Goal: Task Accomplishment & Management: Use online tool/utility

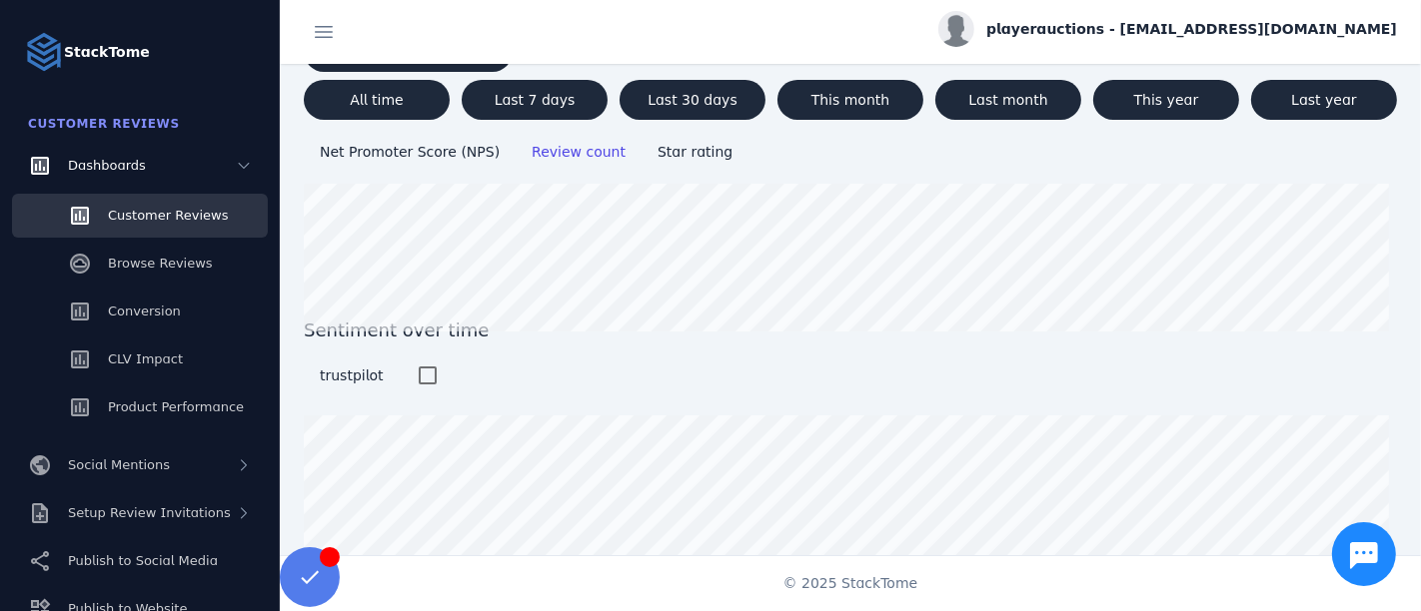
scroll to position [231, 0]
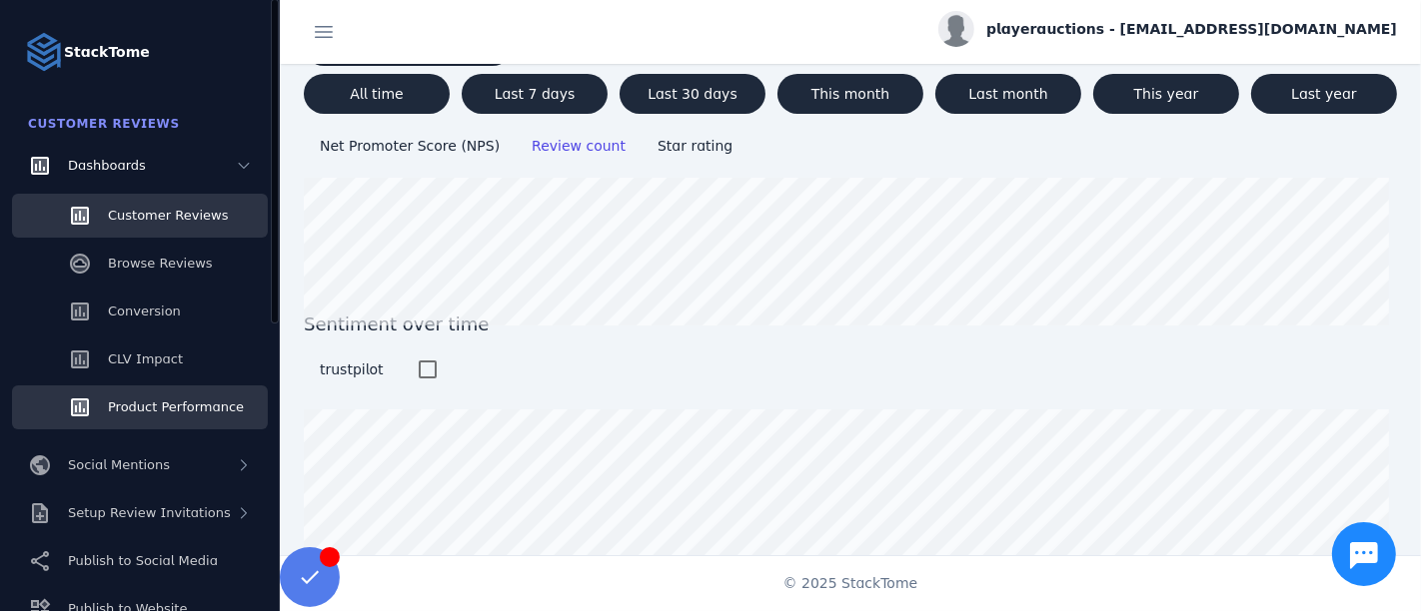
click at [155, 408] on span "Product Performance" at bounding box center [176, 407] width 136 height 15
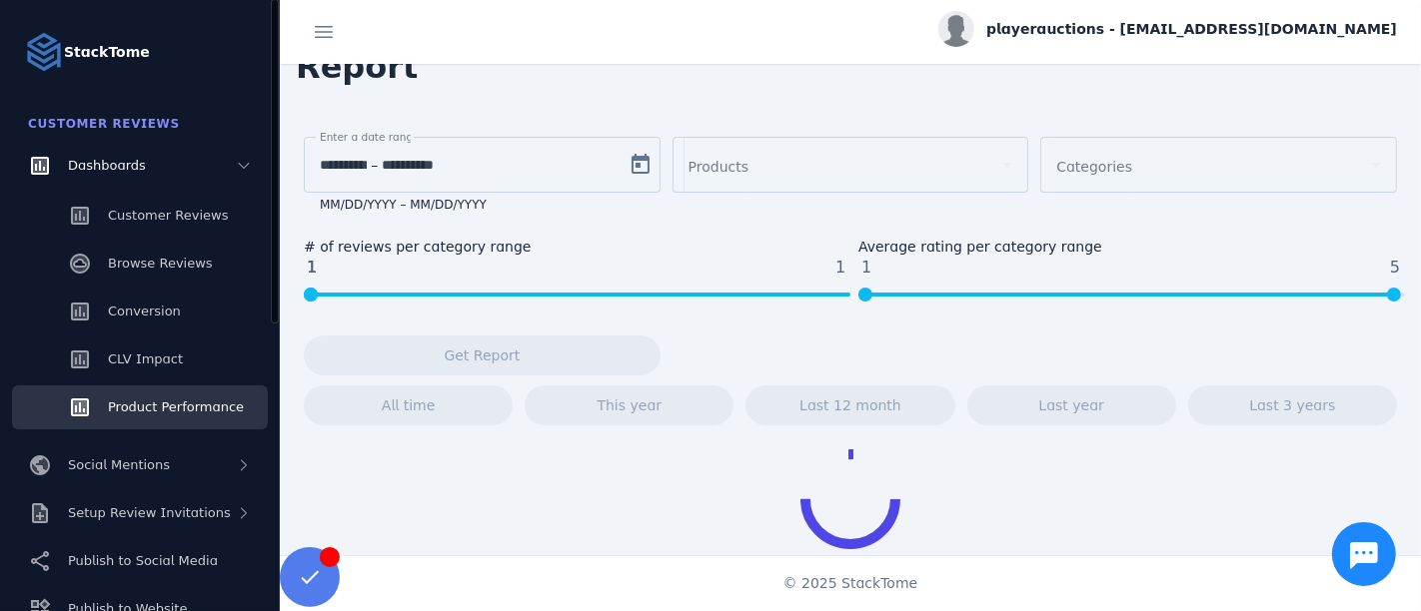
scroll to position [35, 0]
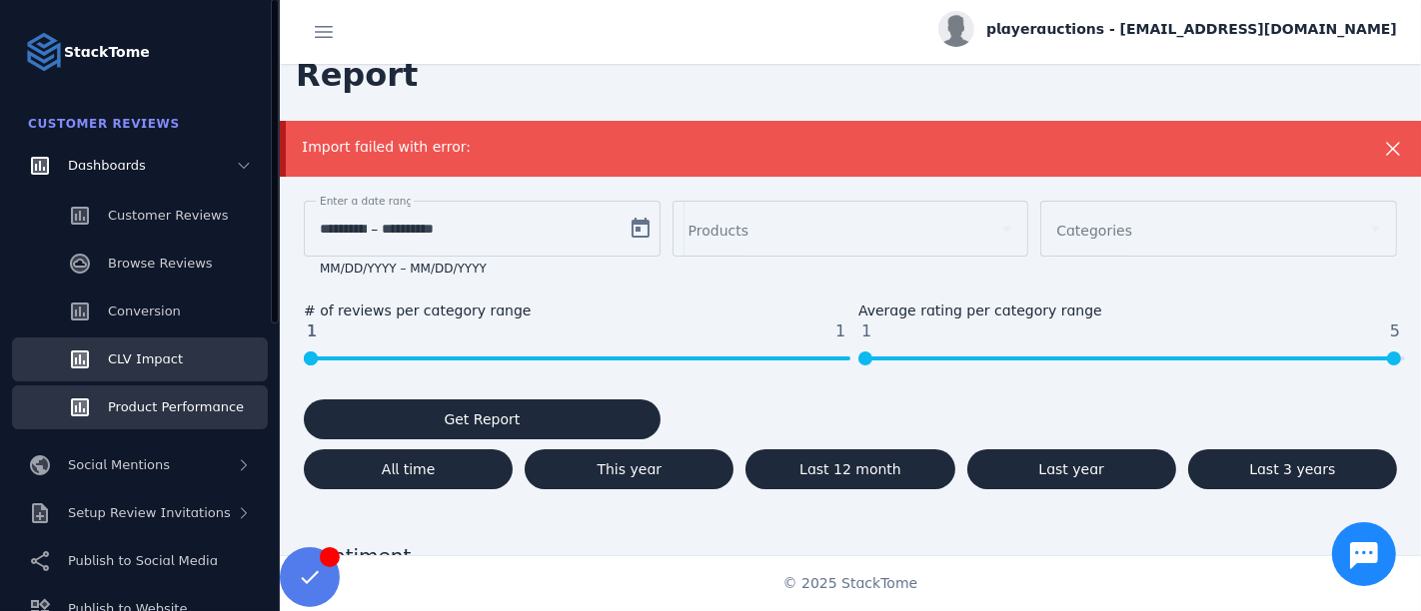
click at [168, 366] on span "CLV Impact" at bounding box center [145, 359] width 75 height 15
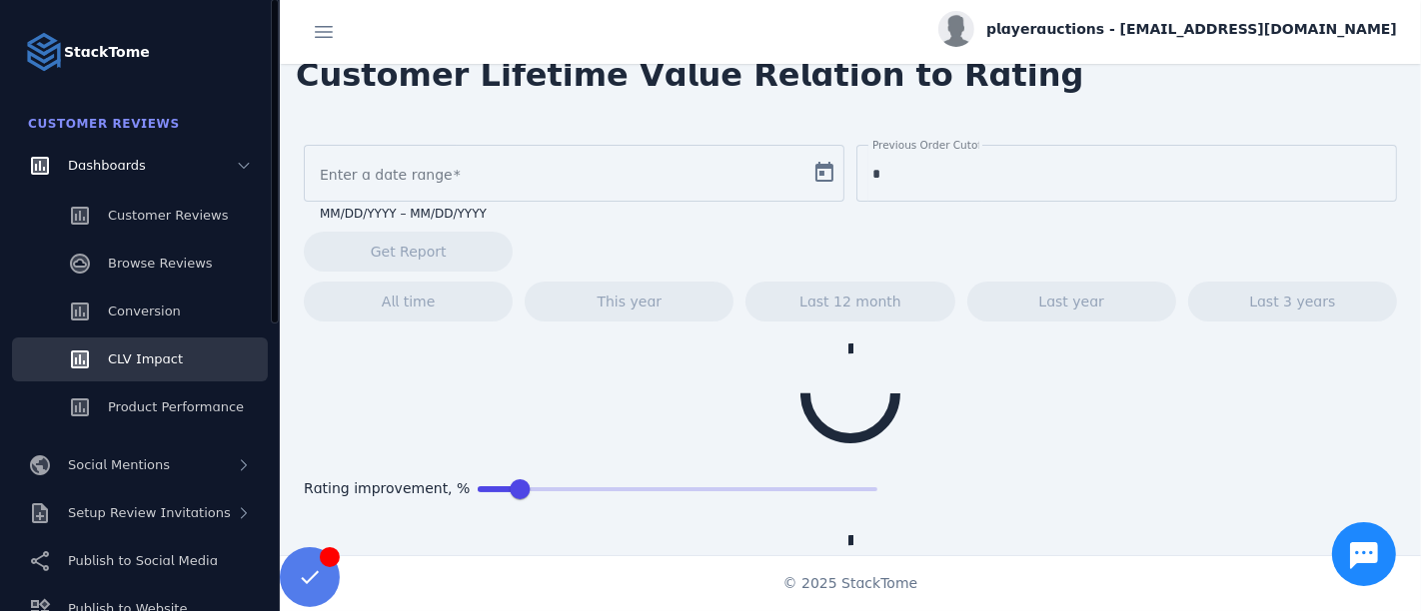
scroll to position [60, 0]
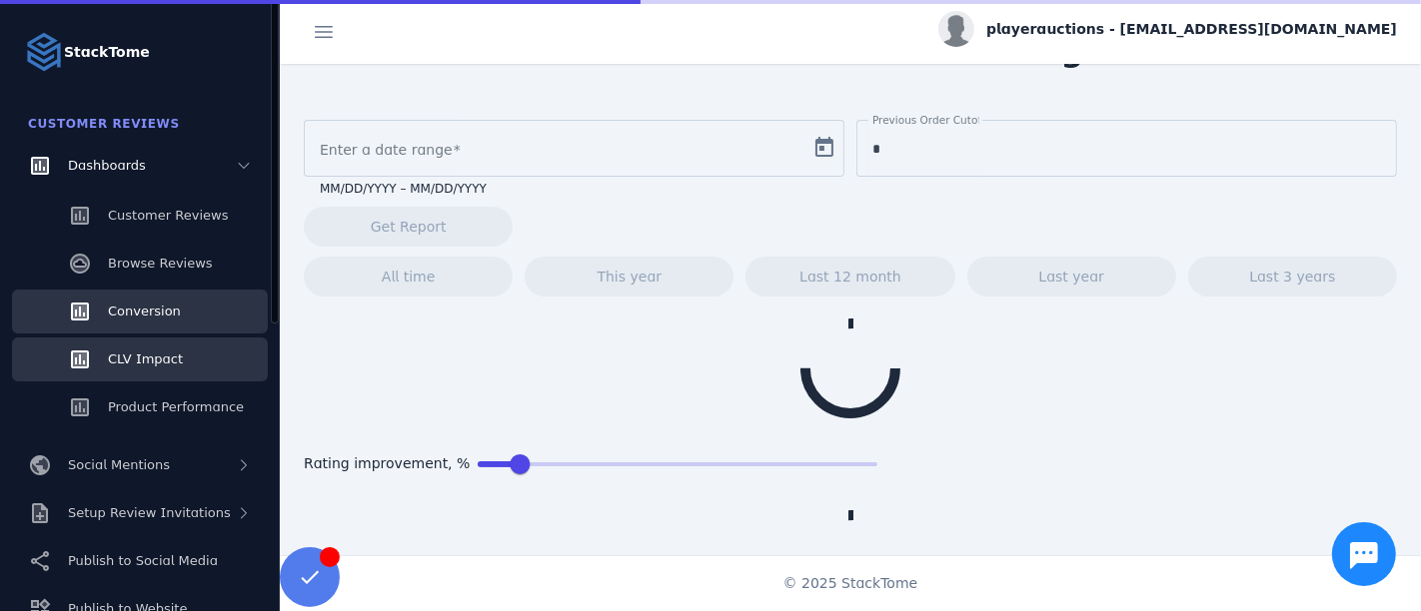
click at [173, 316] on span "Conversion" at bounding box center [144, 311] width 73 height 15
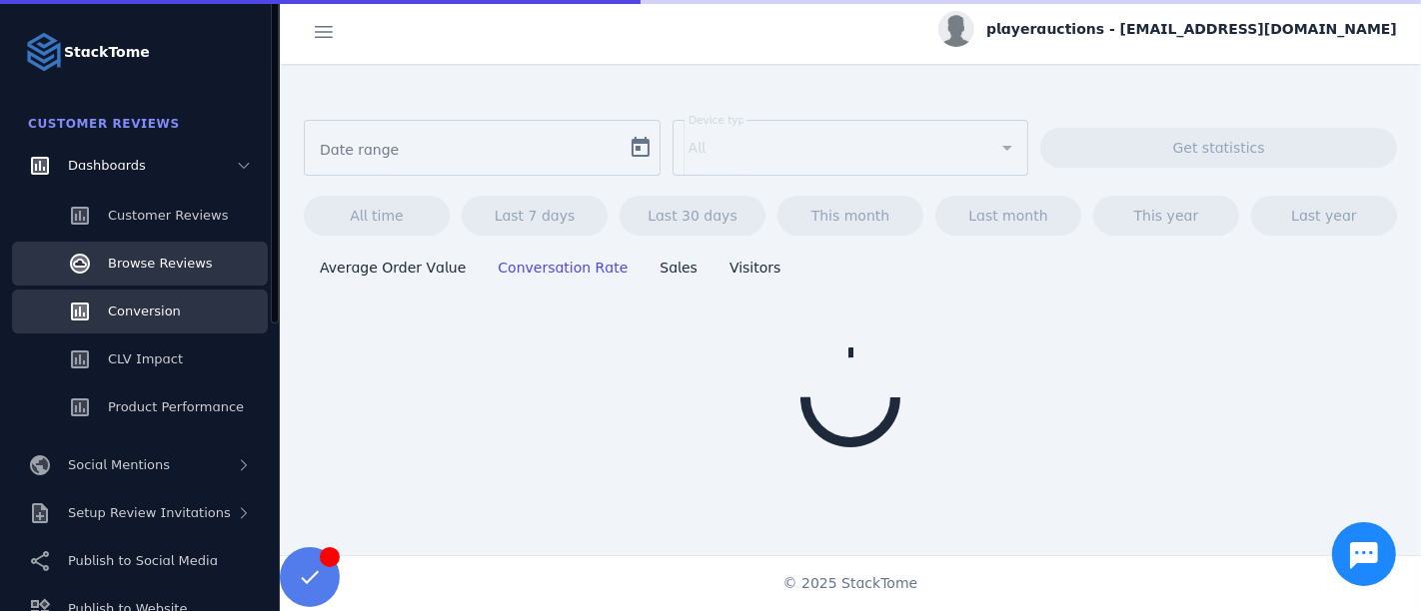
click at [171, 275] on link "Browse Reviews" at bounding box center [140, 264] width 256 height 44
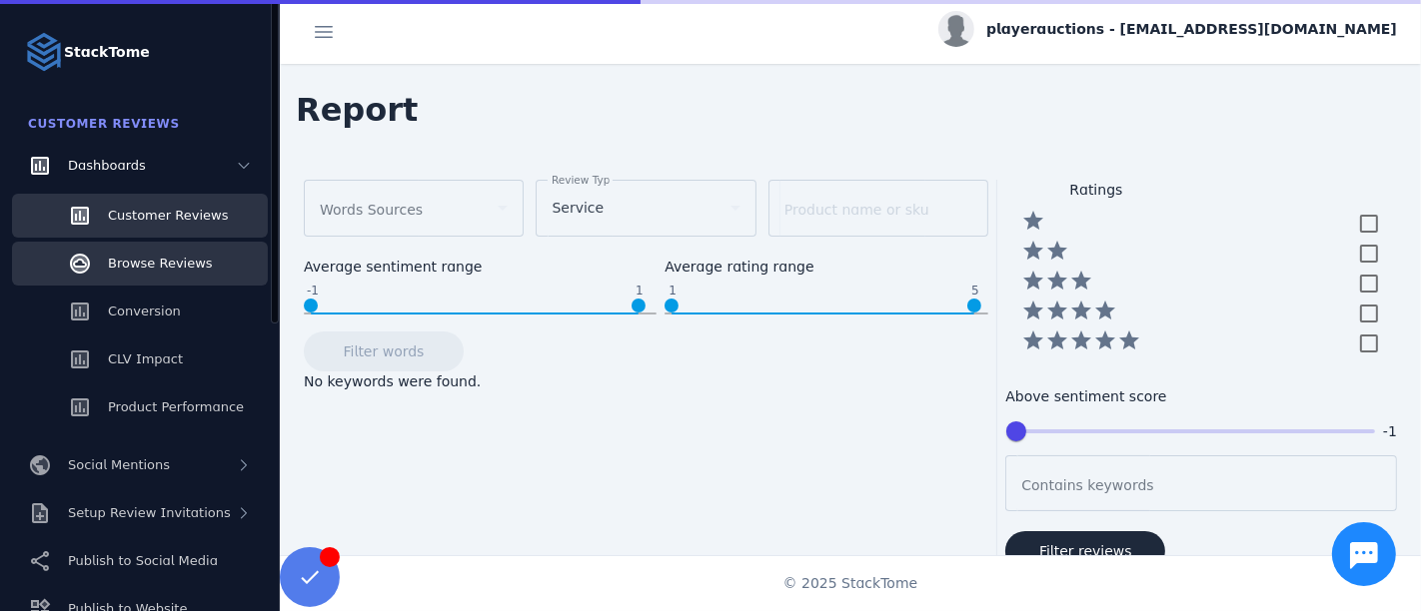
click at [174, 221] on span "Customer Reviews" at bounding box center [168, 215] width 120 height 15
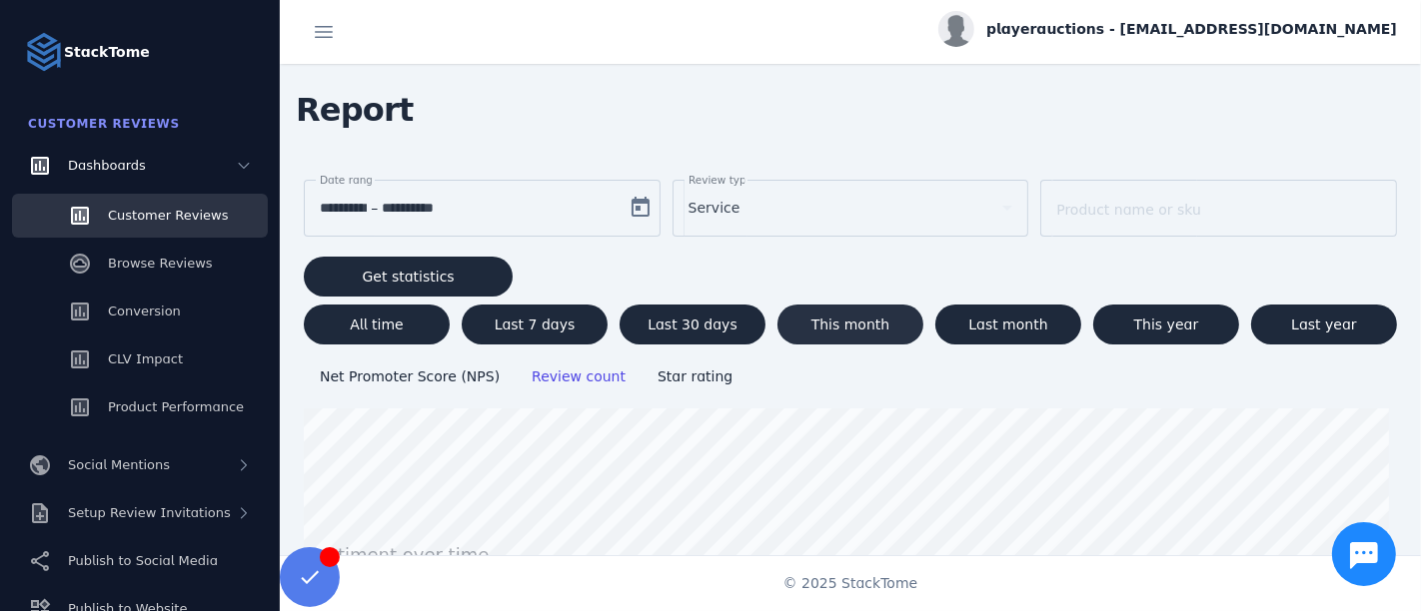
scroll to position [231, 0]
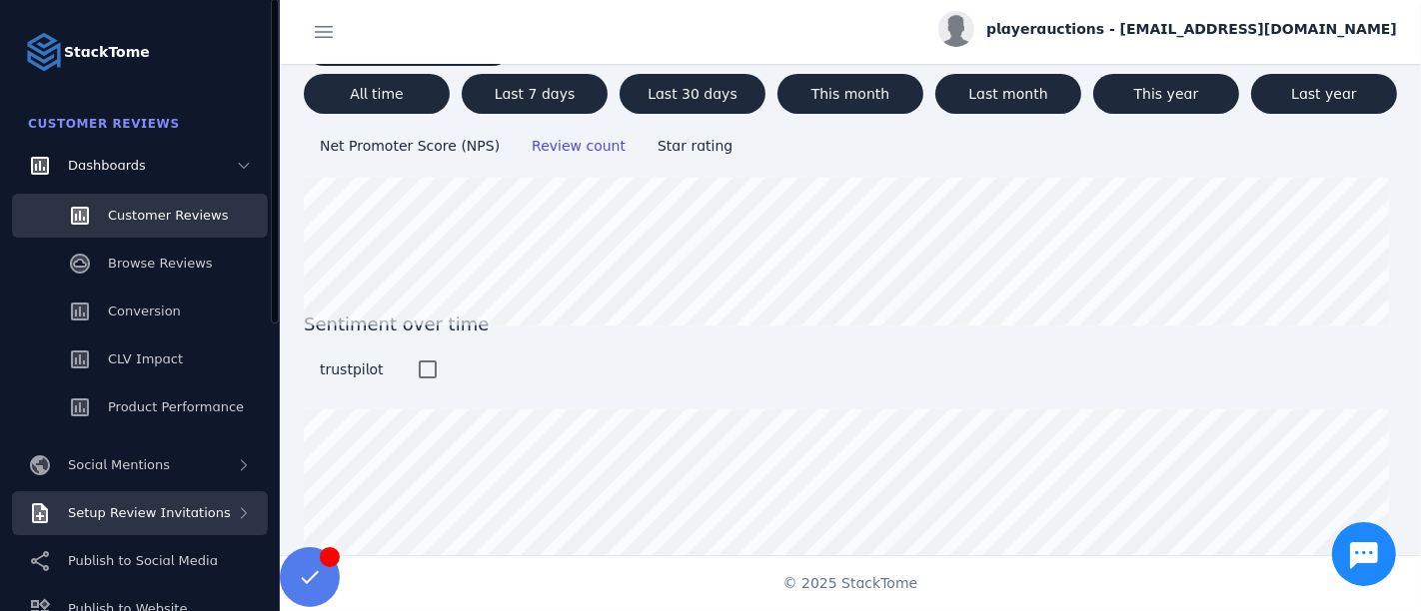
click at [164, 498] on div "Setup Review Invitations" at bounding box center [140, 514] width 256 height 44
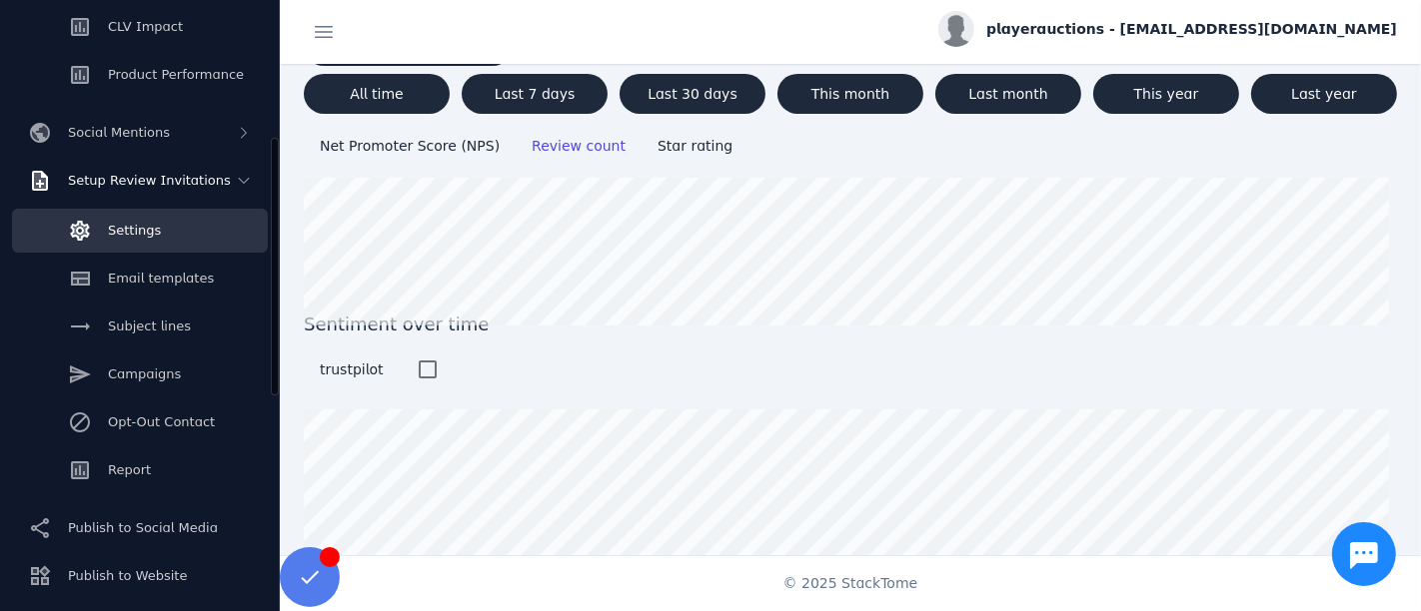
scroll to position [222, 0]
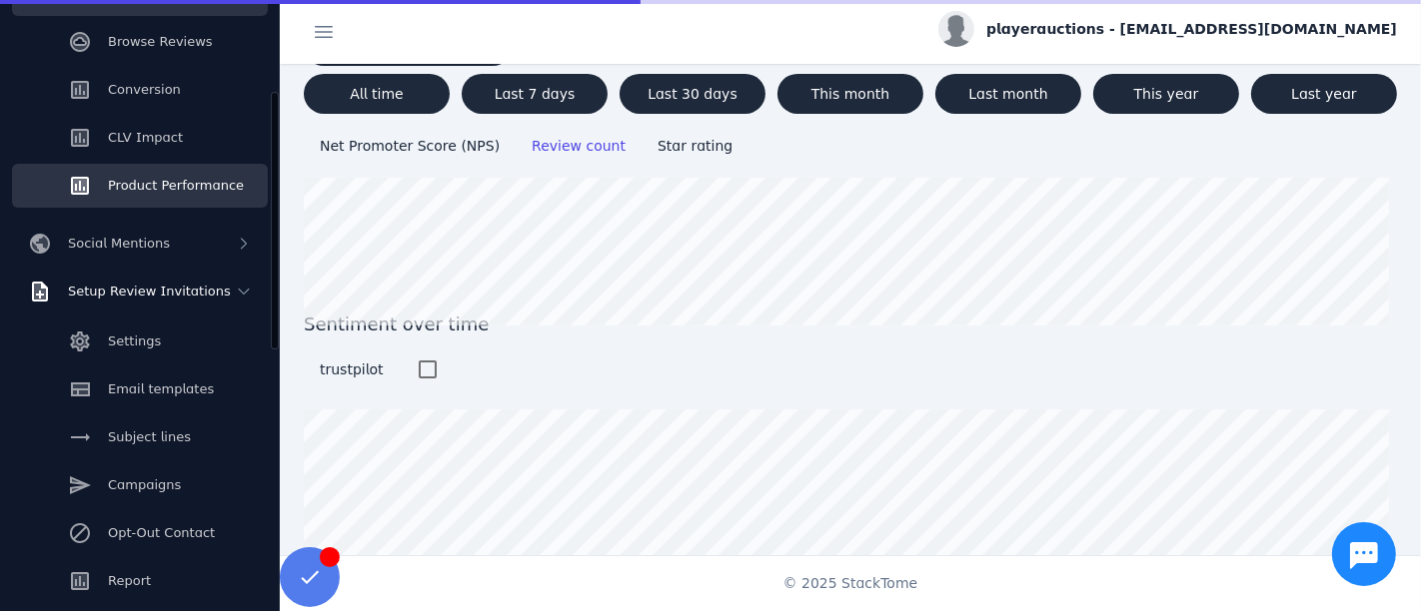
click at [188, 190] on span "Product Performance" at bounding box center [176, 185] width 136 height 15
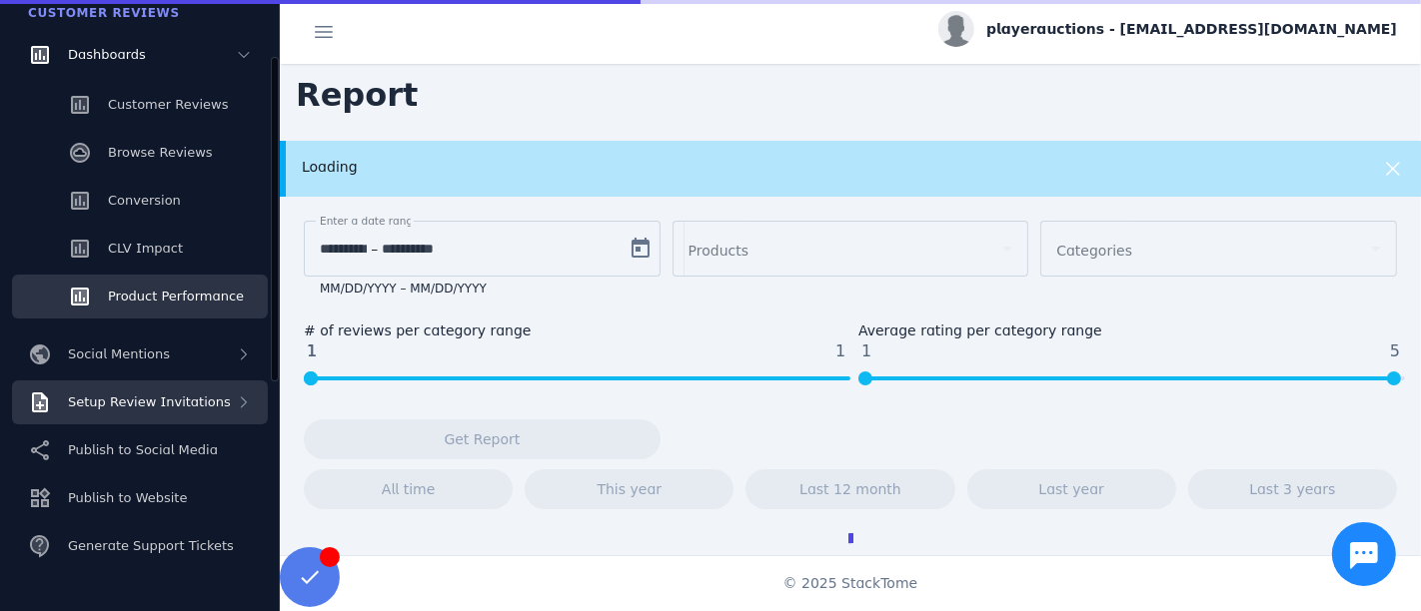
scroll to position [91, 0]
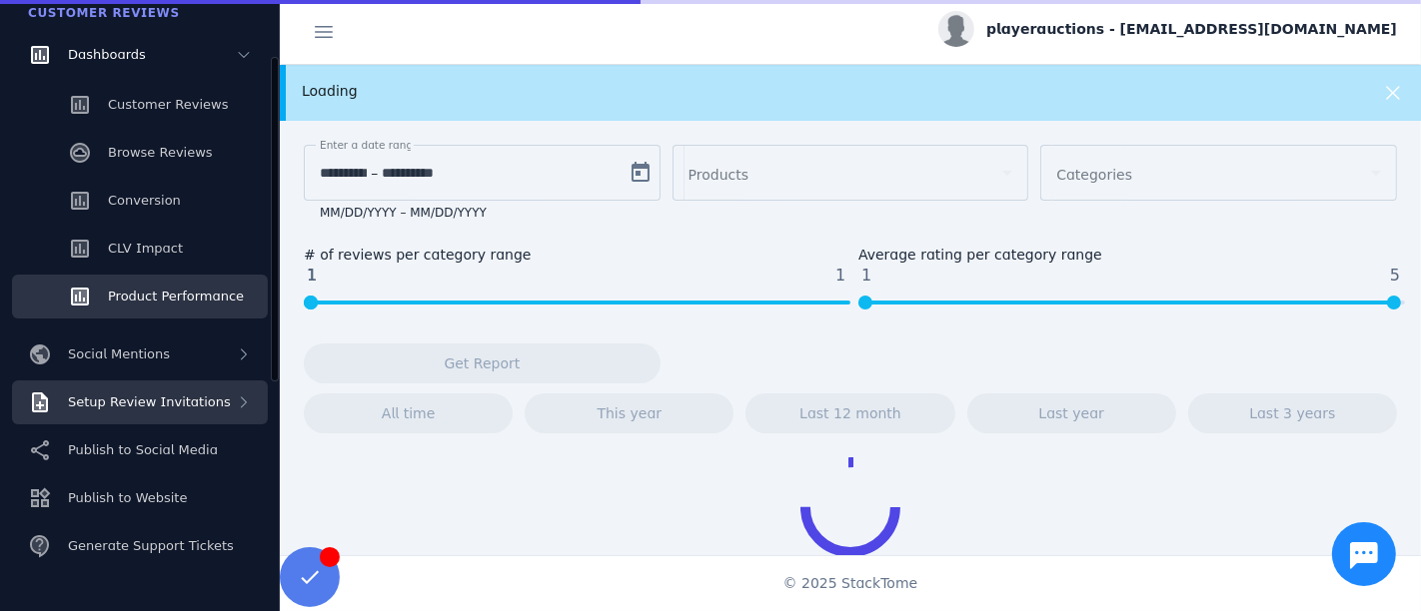
click at [178, 393] on div "Setup Review Invitations" at bounding box center [149, 403] width 163 height 20
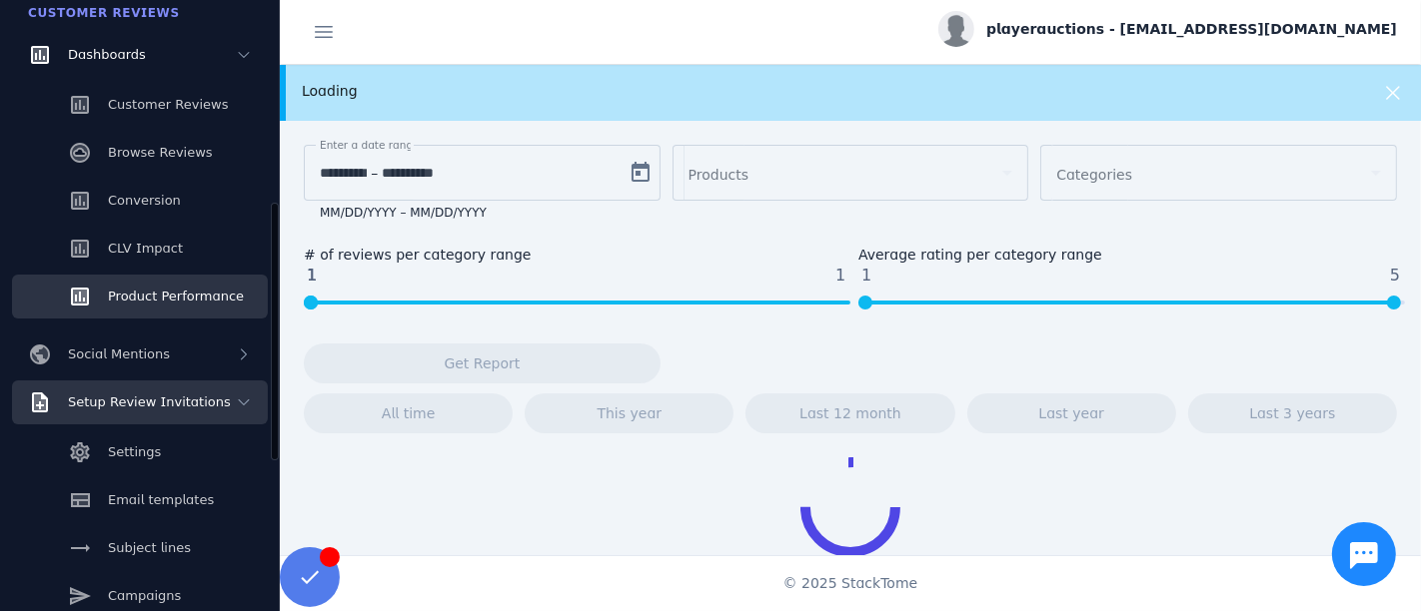
scroll to position [333, 0]
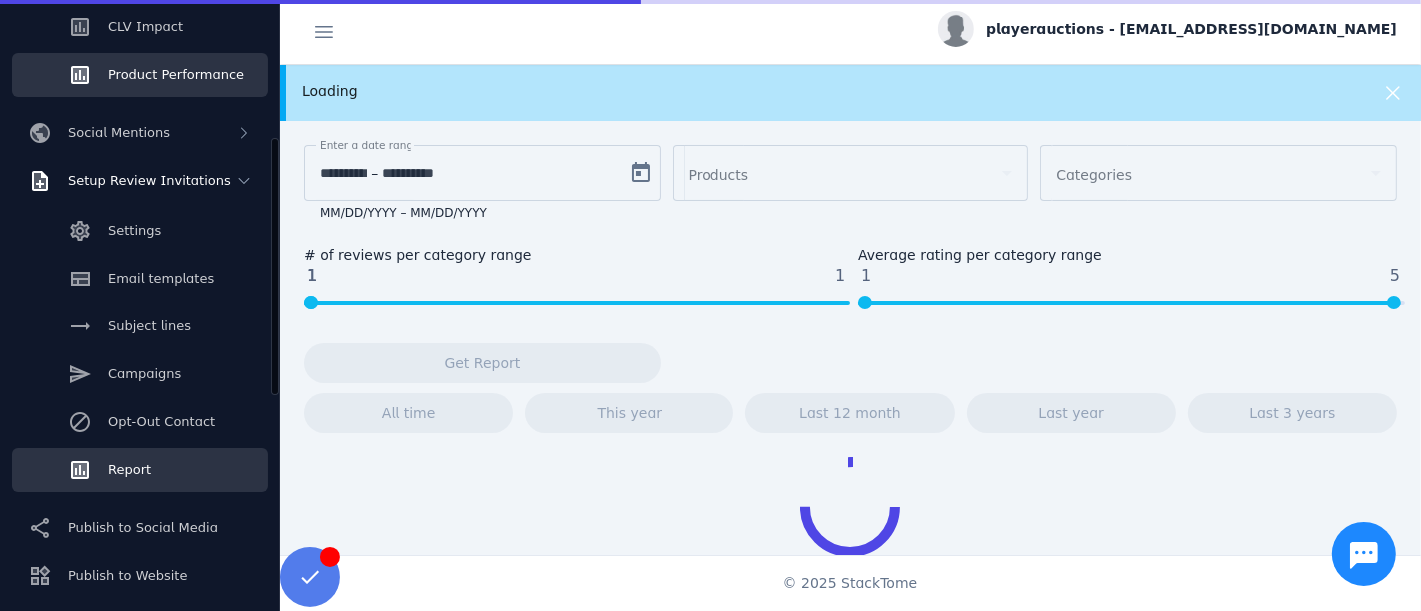
click at [141, 455] on link "Report" at bounding box center [140, 471] width 256 height 44
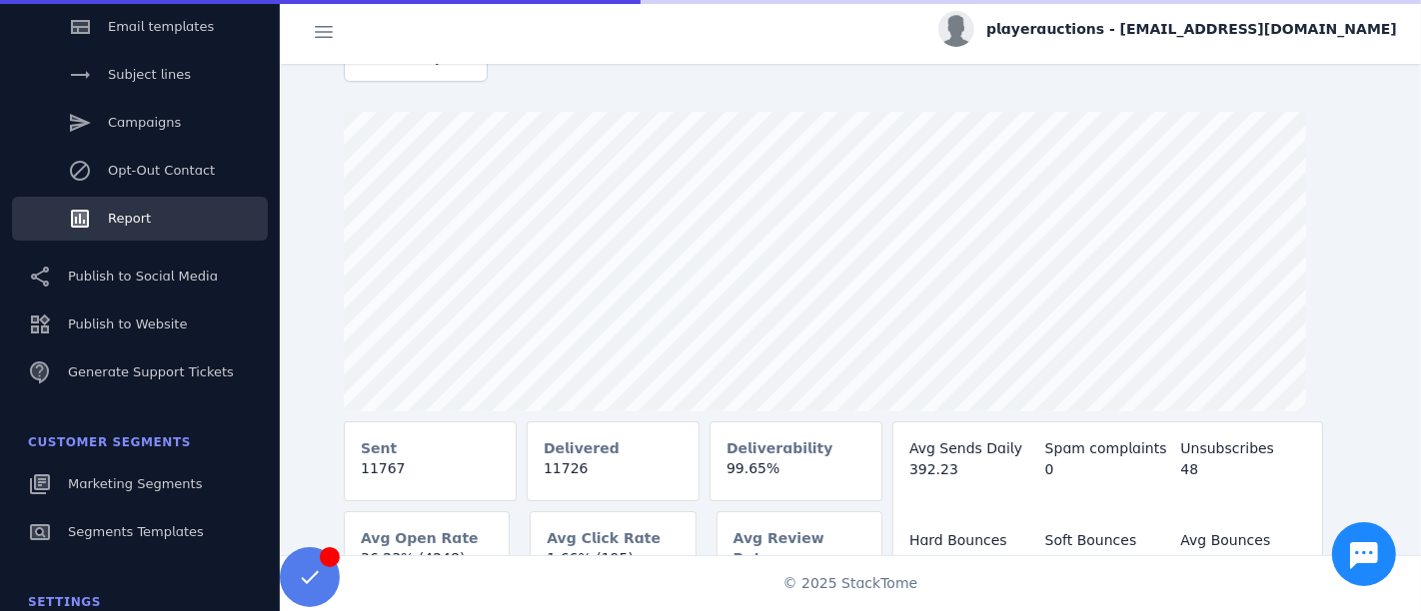
scroll to position [222, 0]
